Goal: Information Seeking & Learning: Check status

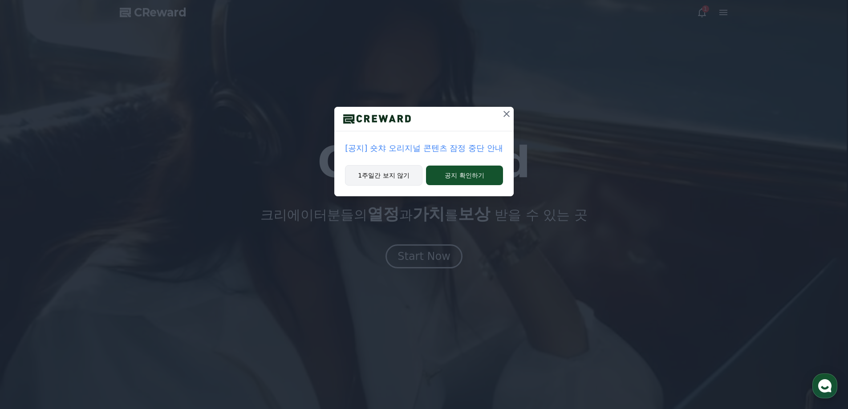
click at [402, 181] on button "1주일간 보지 않기" at bounding box center [383, 175] width 77 height 20
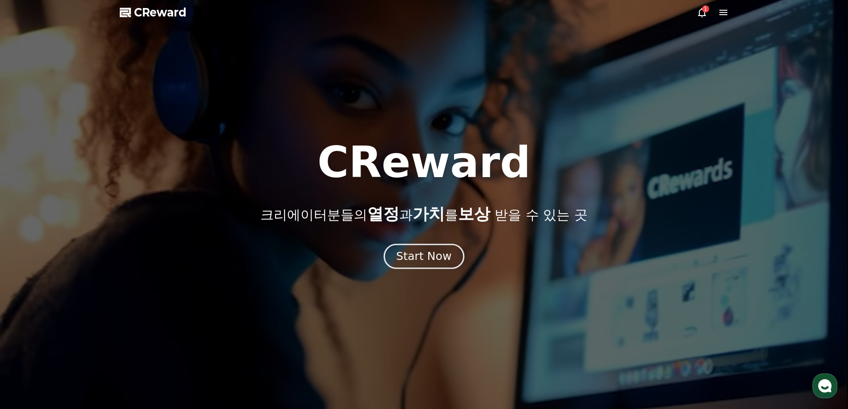
click at [440, 255] on div "Start Now" at bounding box center [423, 256] width 55 height 15
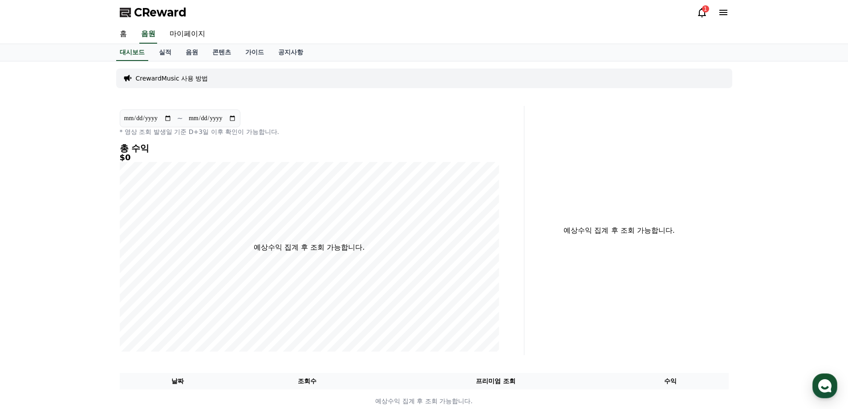
click at [704, 12] on icon at bounding box center [701, 12] width 11 height 11
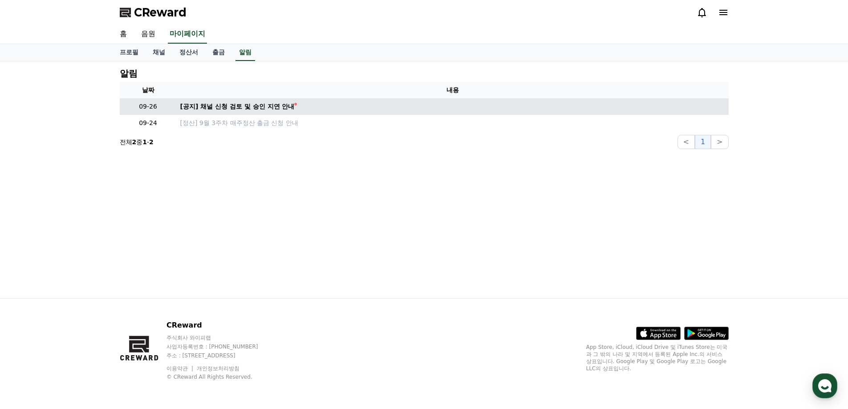
click at [212, 113] on td "[공지] 채널 신청 검토 및 승인 지연 안내" at bounding box center [453, 106] width 552 height 16
click at [221, 110] on div "[공지] 채널 신청 검토 및 승인 지연 안내" at bounding box center [237, 106] width 114 height 9
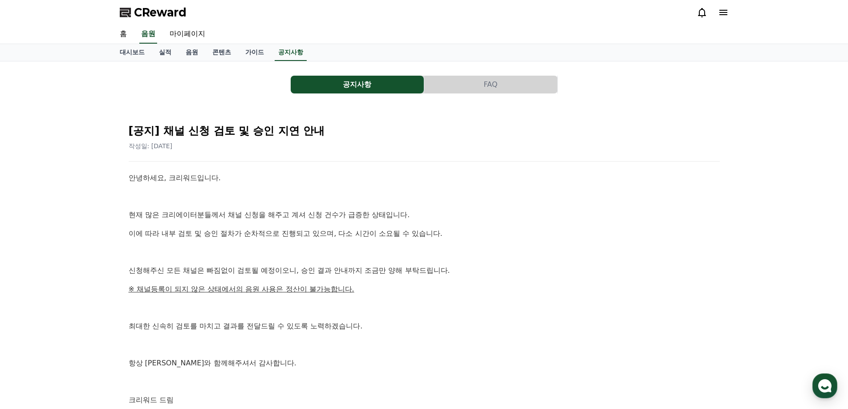
drag, startPoint x: 368, startPoint y: 241, endPoint x: 374, endPoint y: 311, distance: 70.1
click at [370, 303] on div "안녕하세요, 크리워드입니다. 현재 많은 크리에이터분들께서 채널 신청을 해주고 계셔 신청 건수가 급증한 상태입니다. 이에 따라 내부 검토 및 승…" at bounding box center [424, 289] width 591 height 234
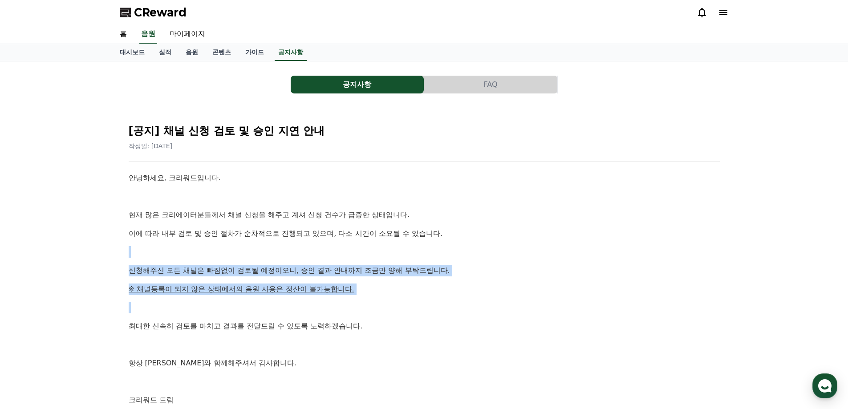
click at [374, 311] on p at bounding box center [424, 308] width 591 height 12
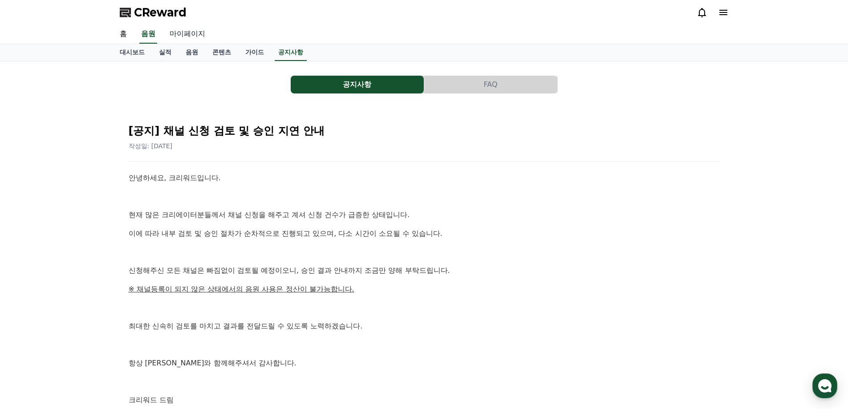
click at [185, 36] on link "마이페이지" at bounding box center [187, 34] width 50 height 19
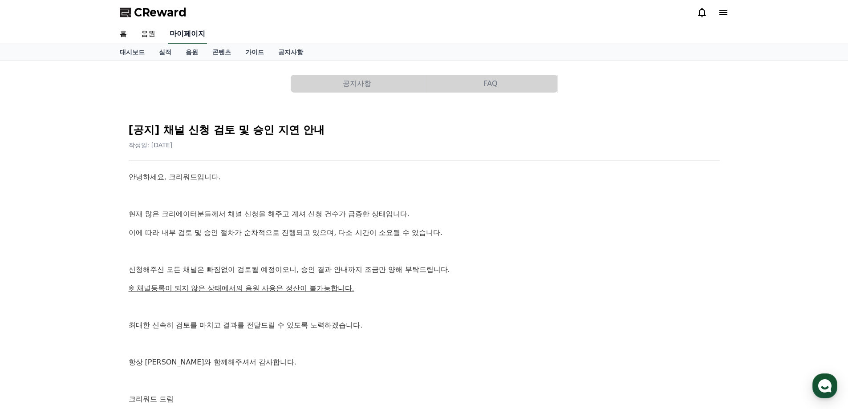
select select "**********"
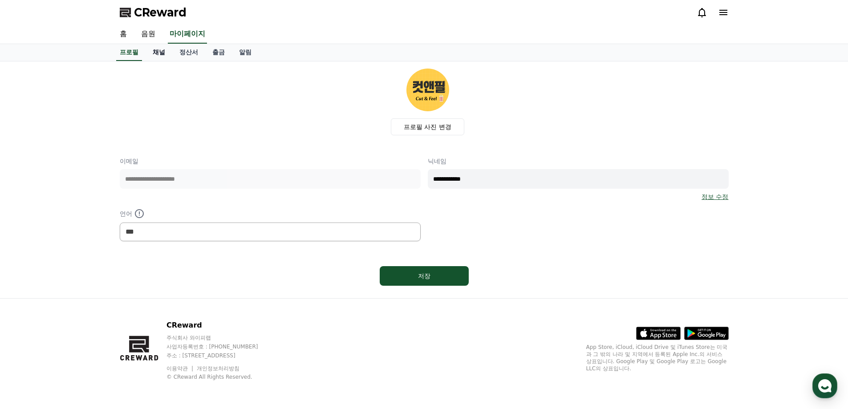
click at [151, 53] on link "채널" at bounding box center [159, 52] width 27 height 17
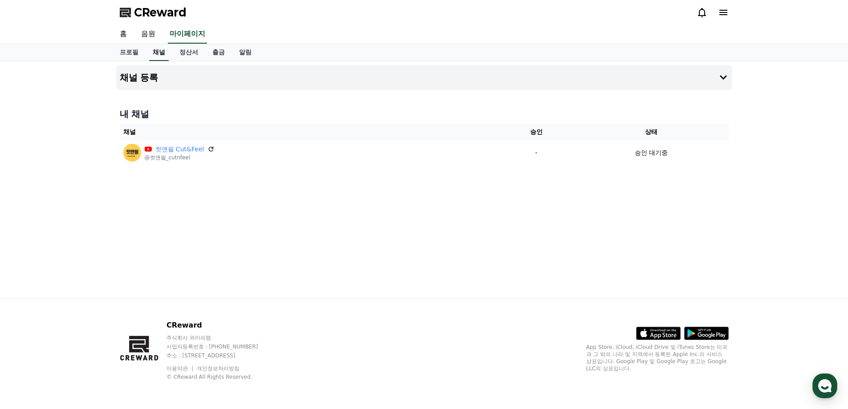
click at [162, 53] on link "채널" at bounding box center [159, 52] width 20 height 17
click at [180, 53] on link "정산서" at bounding box center [188, 52] width 33 height 17
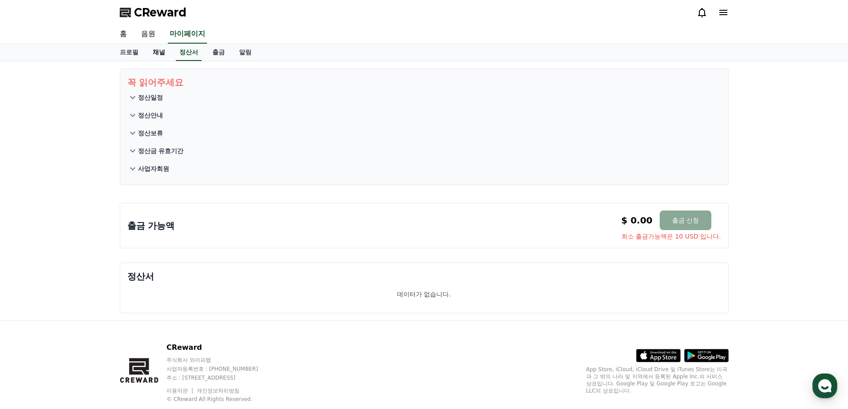
click at [166, 55] on link "채널" at bounding box center [159, 52] width 27 height 17
